Goal: Navigation & Orientation: Find specific page/section

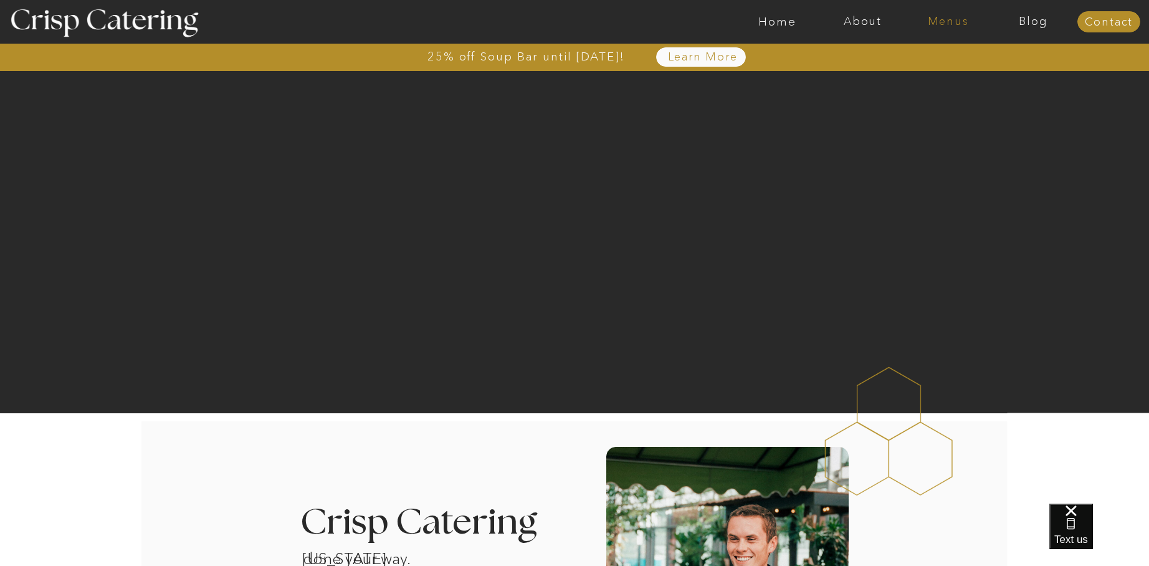
click at [962, 19] on nav "Menus" at bounding box center [947, 22] width 85 height 12
click at [933, 73] on nav "Winter (Sep-Feb)" at bounding box center [947, 73] width 102 height 12
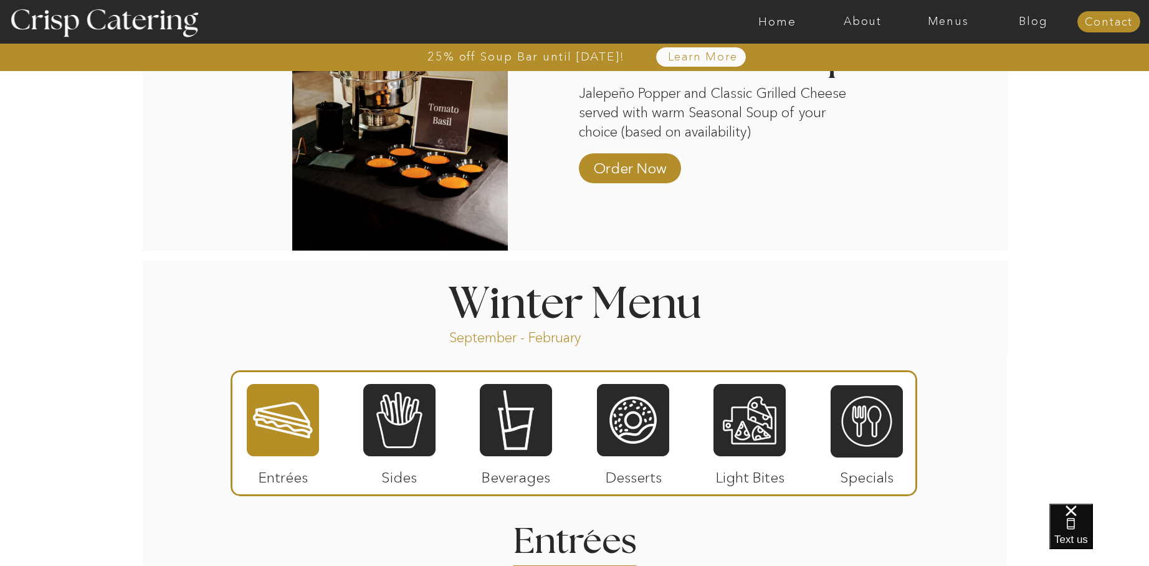
scroll to position [1383, 0]
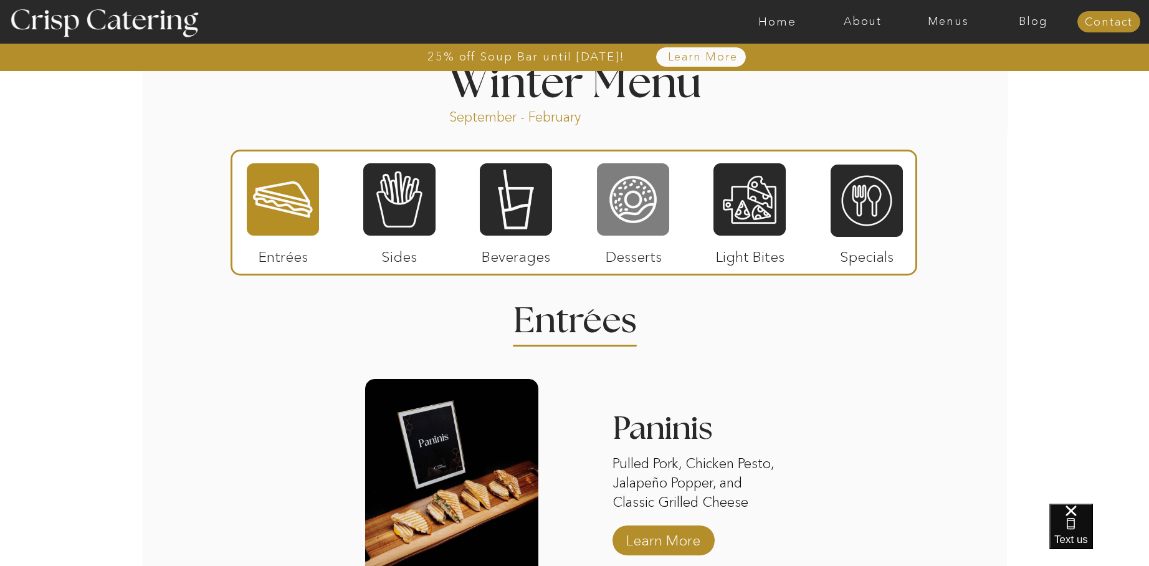
click at [644, 212] on div at bounding box center [633, 199] width 72 height 75
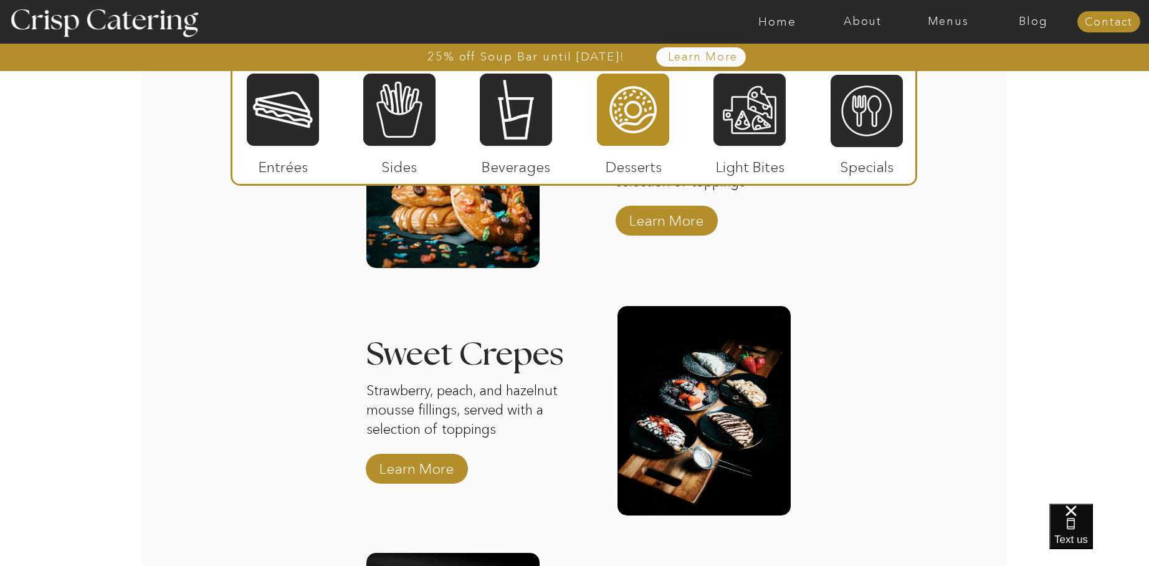
scroll to position [1712, 0]
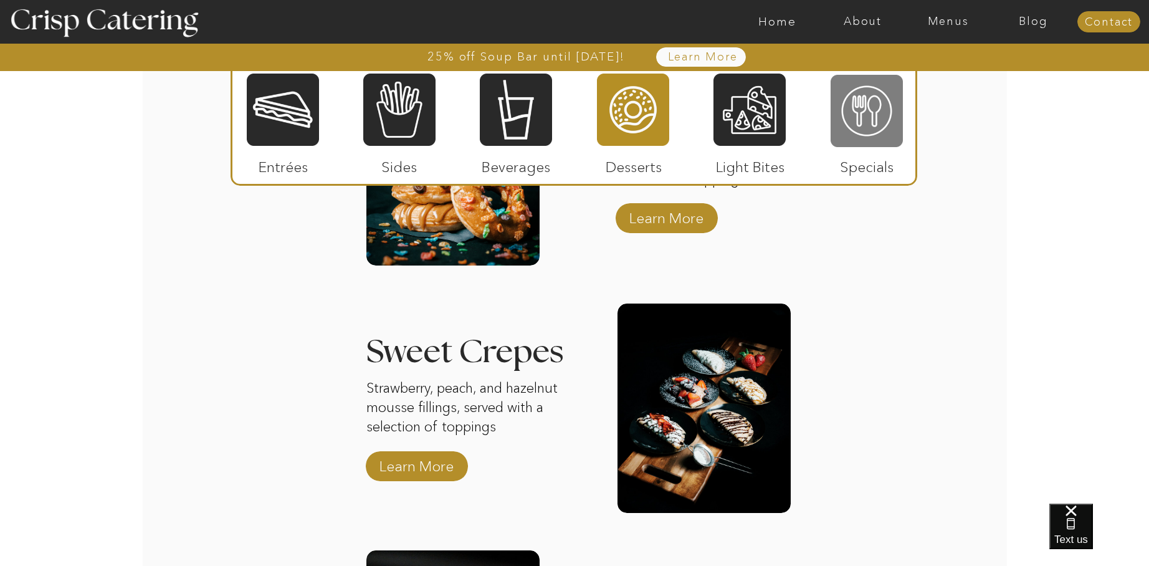
click at [880, 103] on div at bounding box center [866, 111] width 72 height 75
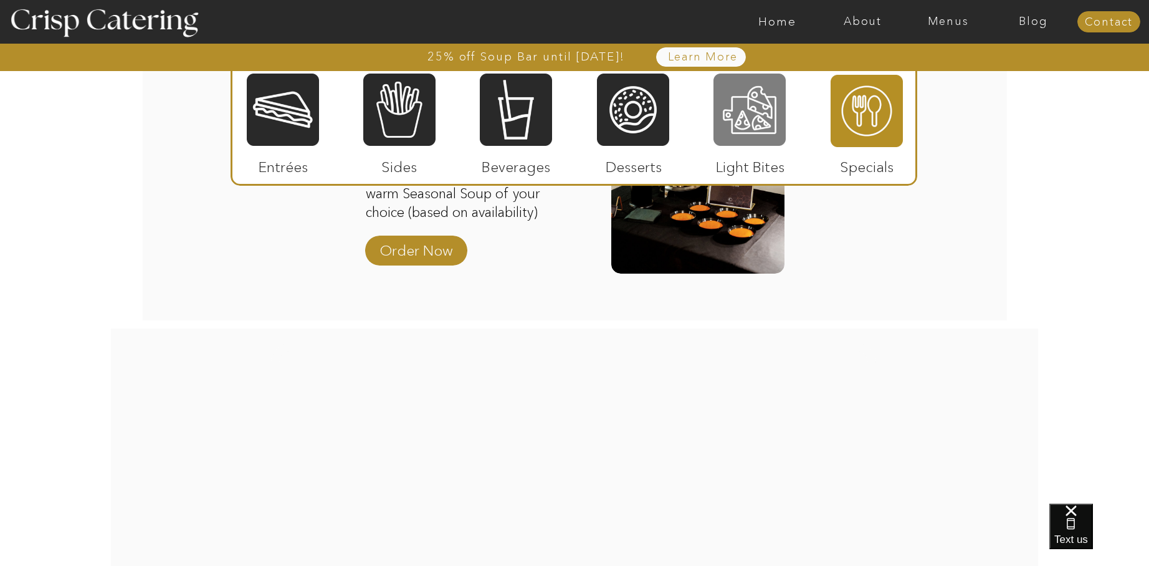
click at [761, 100] on div at bounding box center [749, 109] width 72 height 75
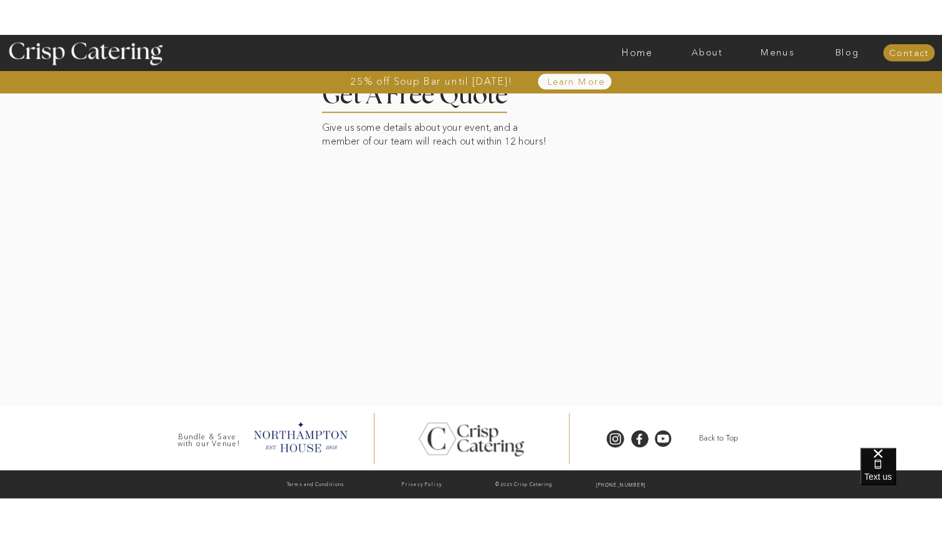
scroll to position [1650, 0]
